Goal: Check status: Check status

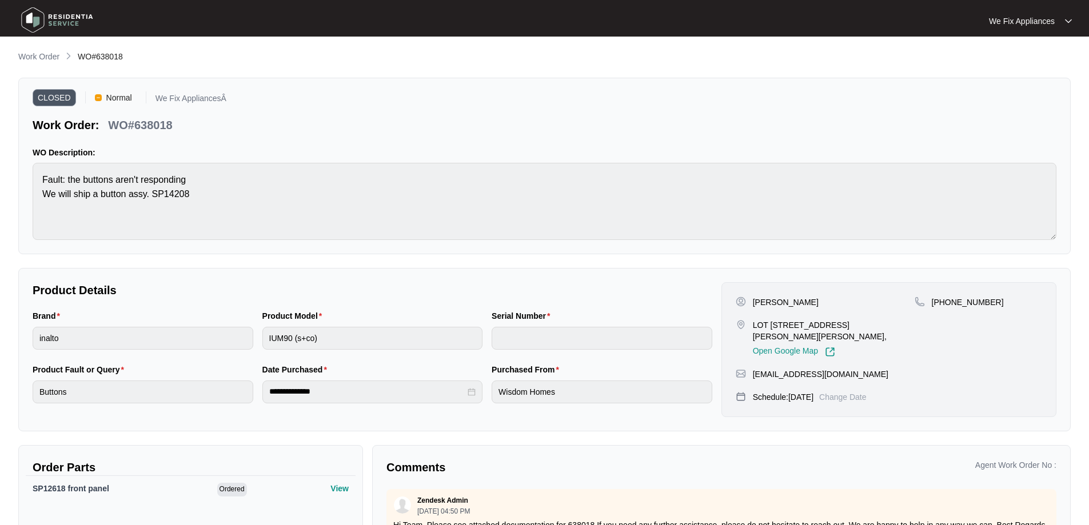
click at [26, 19] on img at bounding box center [57, 20] width 80 height 34
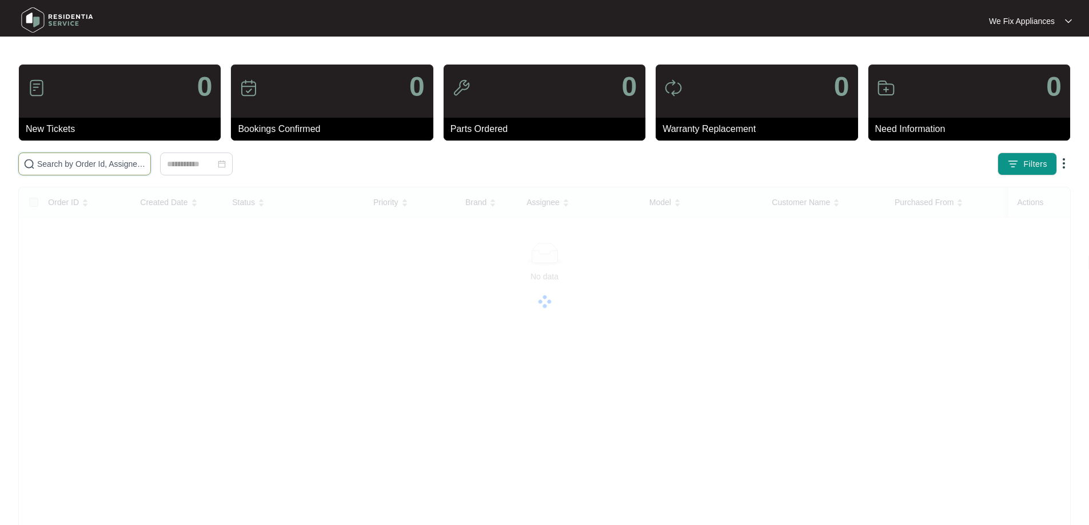
click at [63, 162] on input "text" at bounding box center [91, 164] width 109 height 13
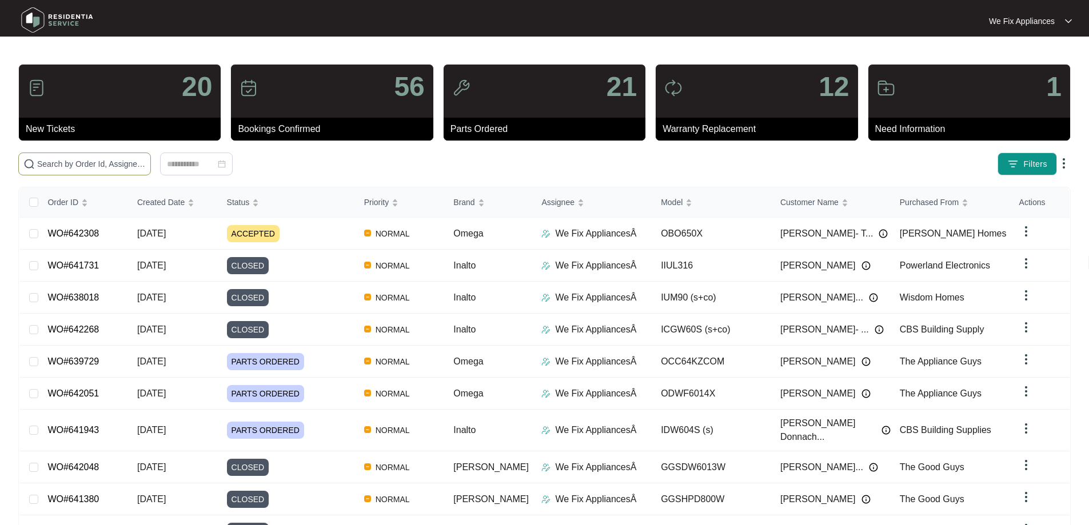
paste input "635747"
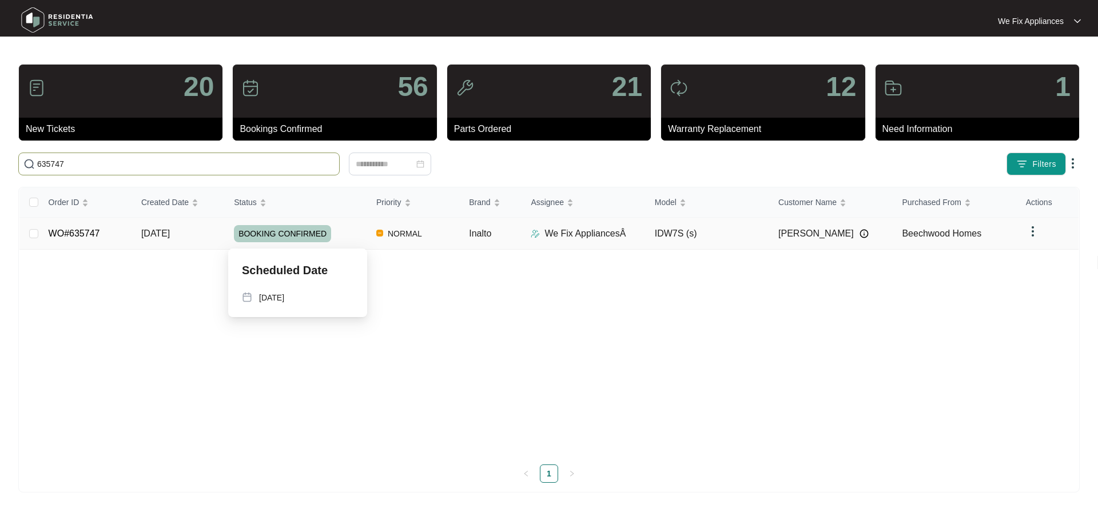
type input "635747"
click at [301, 234] on span "BOOKING CONFIRMED" at bounding box center [282, 233] width 97 height 17
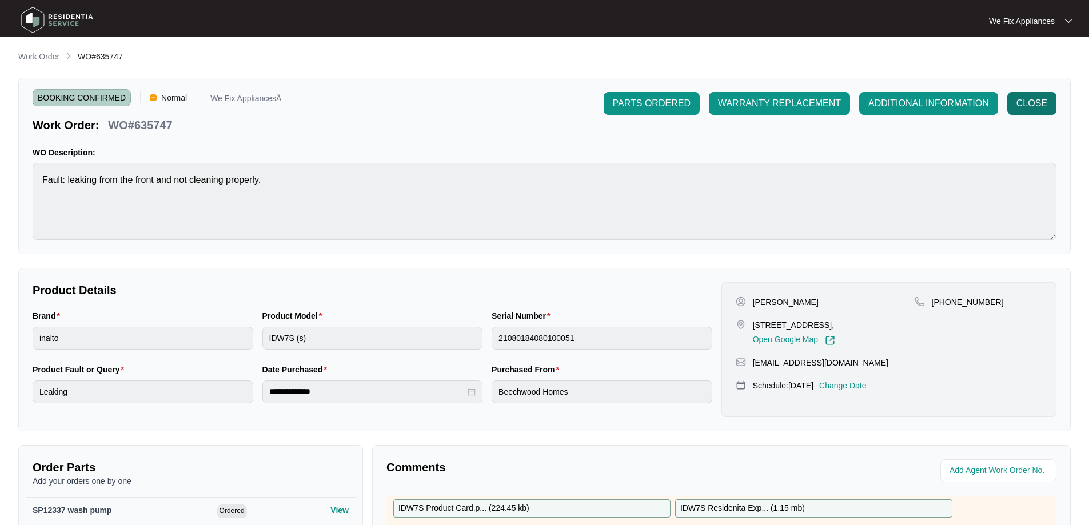
click at [1033, 103] on span "CLOSE" at bounding box center [1032, 104] width 31 height 14
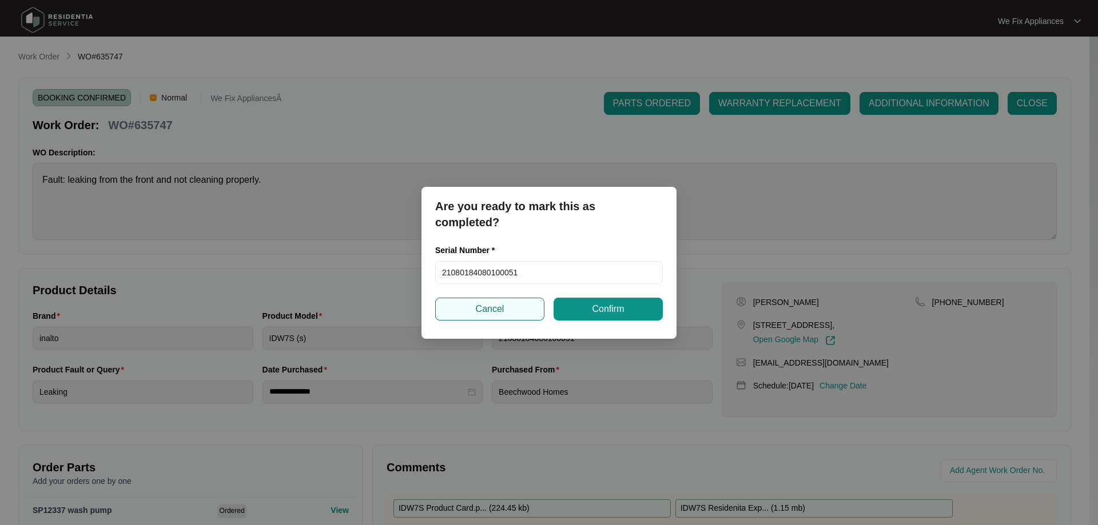
click at [498, 306] on span "Cancel" at bounding box center [490, 309] width 29 height 14
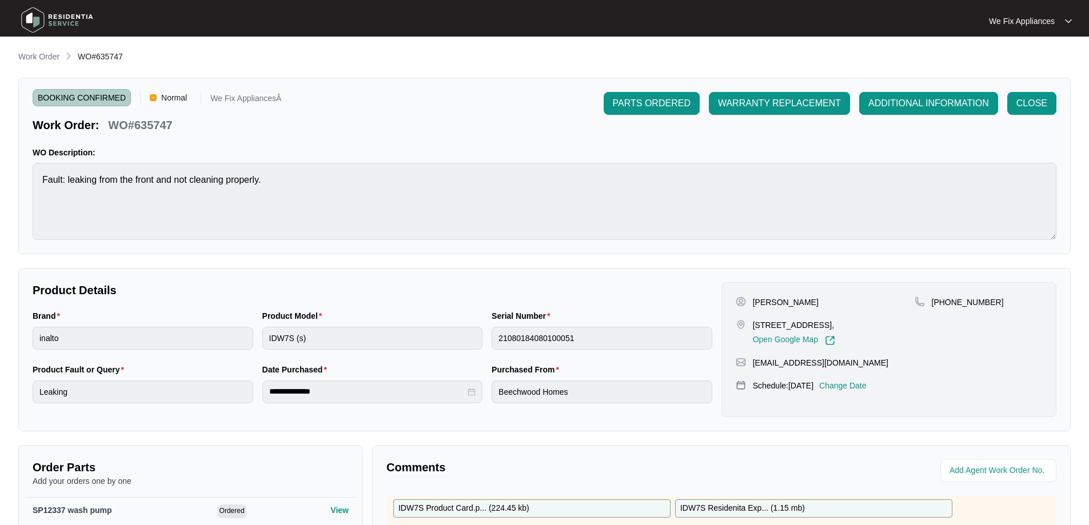
click at [28, 23] on img at bounding box center [57, 20] width 80 height 34
